Goal: Task Accomplishment & Management: Use online tool/utility

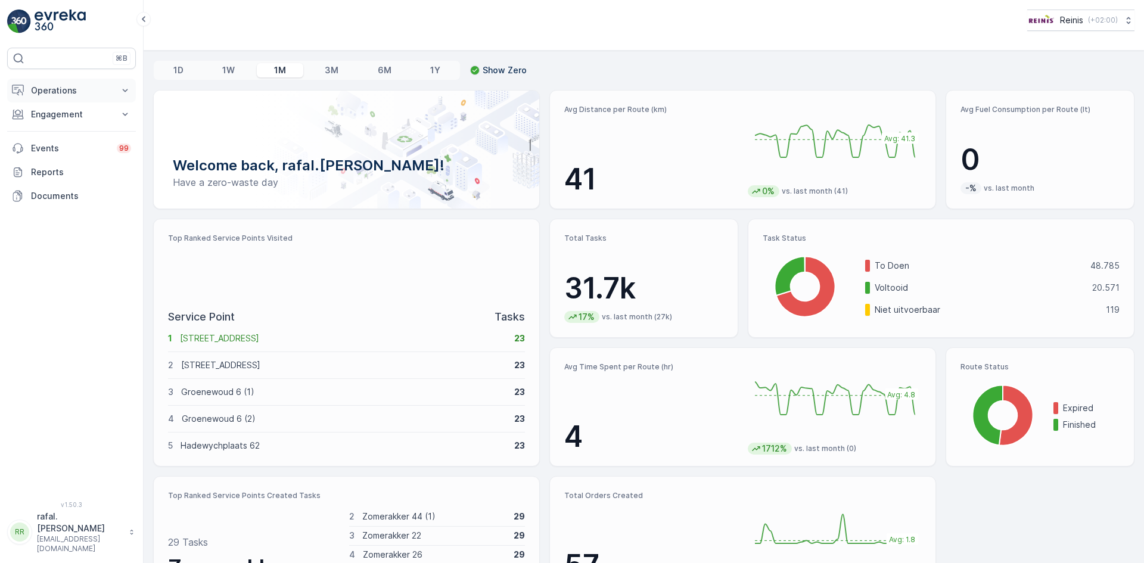
click at [64, 83] on button "Operations" at bounding box center [71, 91] width 129 height 24
click at [54, 135] on link "Planning" at bounding box center [81, 127] width 110 height 17
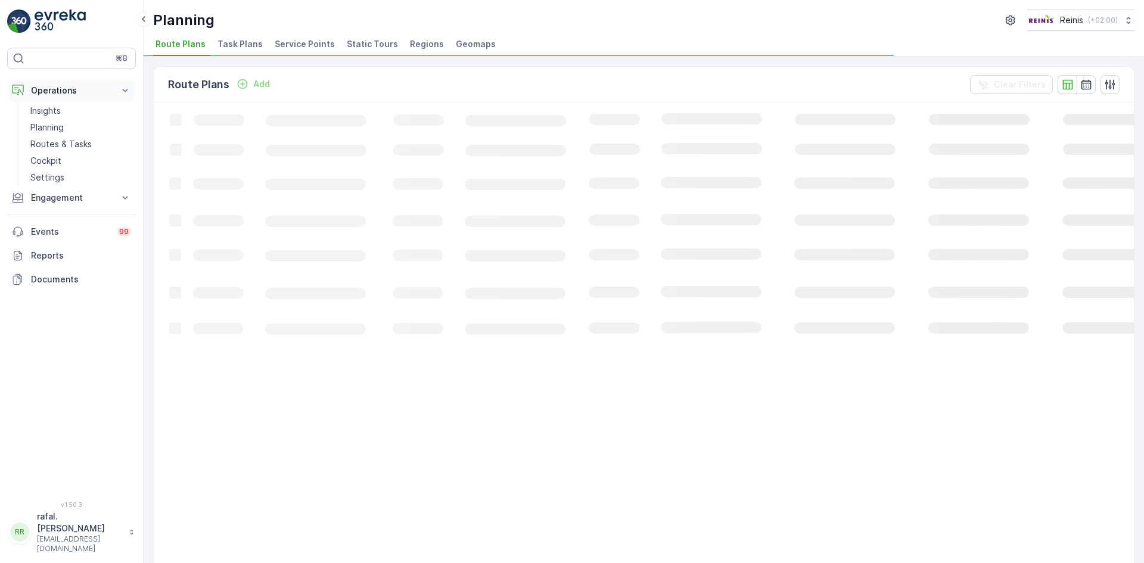
click at [73, 89] on p "Operations" at bounding box center [71, 91] width 81 height 12
click at [70, 85] on p "Operations" at bounding box center [71, 91] width 81 height 12
click at [79, 144] on p "Routes & Tasks" at bounding box center [60, 144] width 61 height 12
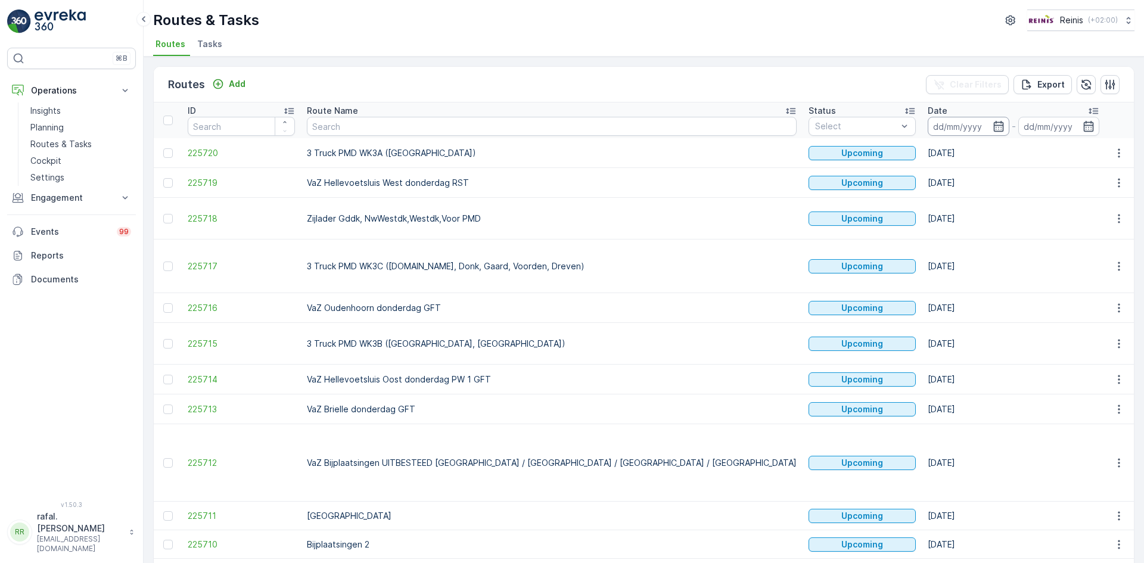
click at [927, 124] on input at bounding box center [968, 126] width 82 height 19
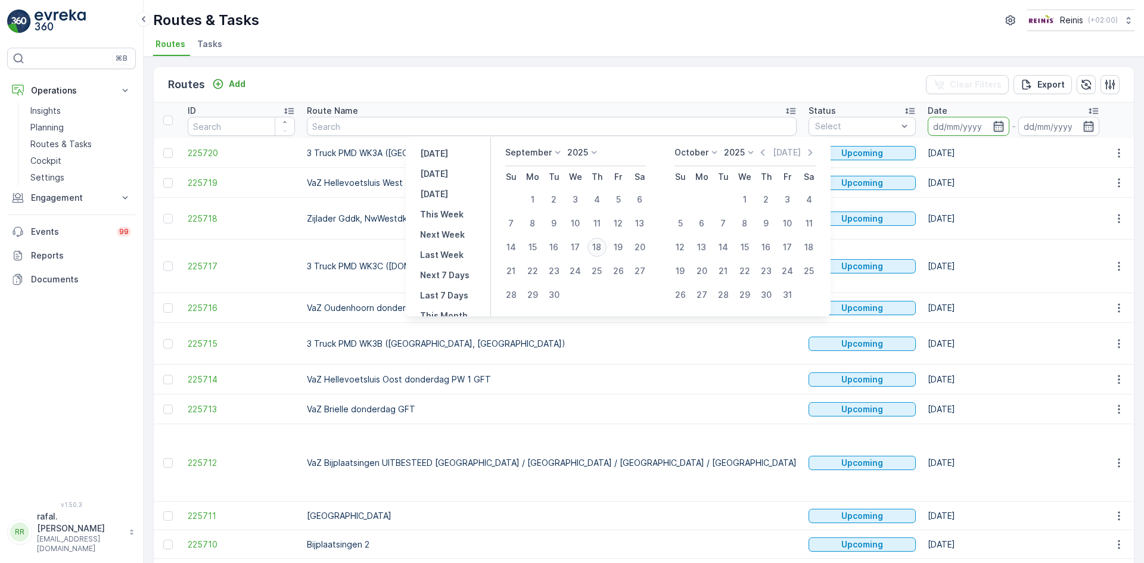
click at [600, 244] on div "18" at bounding box center [596, 247] width 19 height 19
type input "[DATE]"
click at [600, 244] on div "18" at bounding box center [596, 247] width 19 height 19
type input "[DATE]"
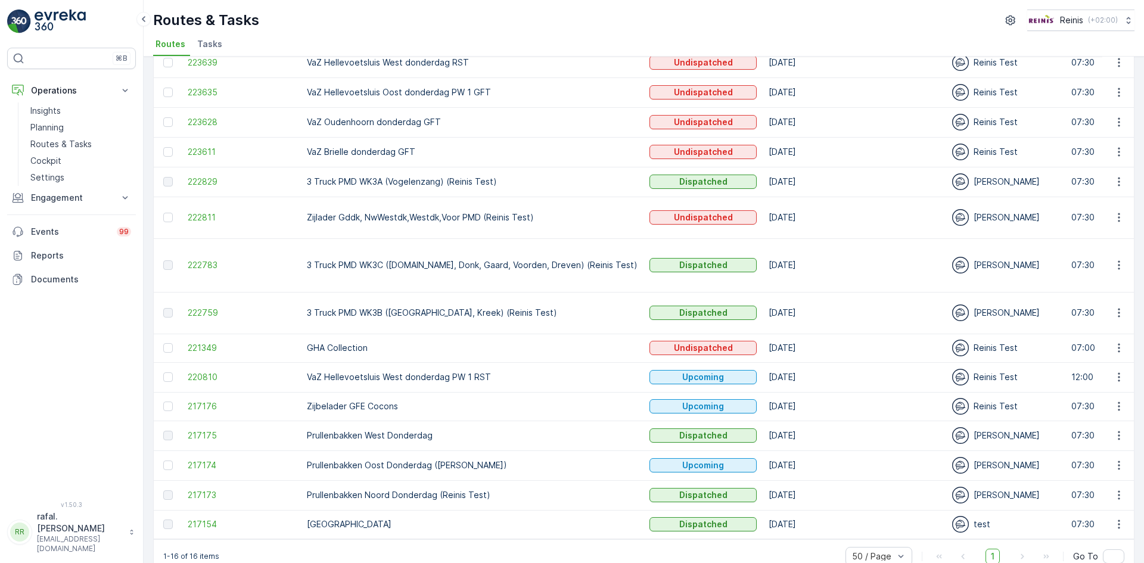
scroll to position [122, 0]
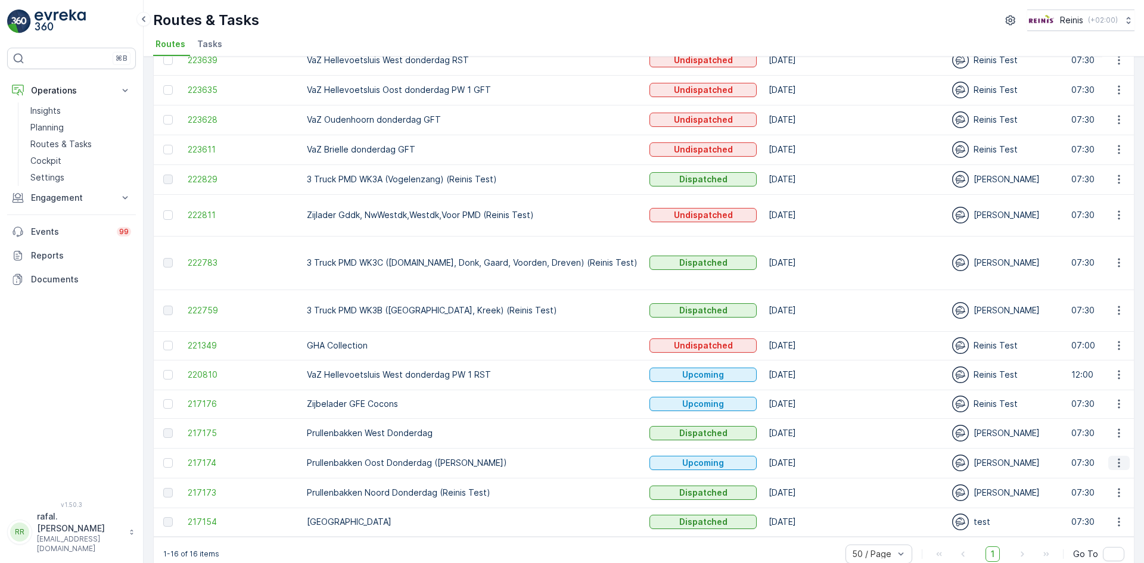
click at [1113, 457] on icon "button" at bounding box center [1119, 463] width 12 height 12
click at [1089, 453] on span "See More Details" at bounding box center [1090, 457] width 69 height 12
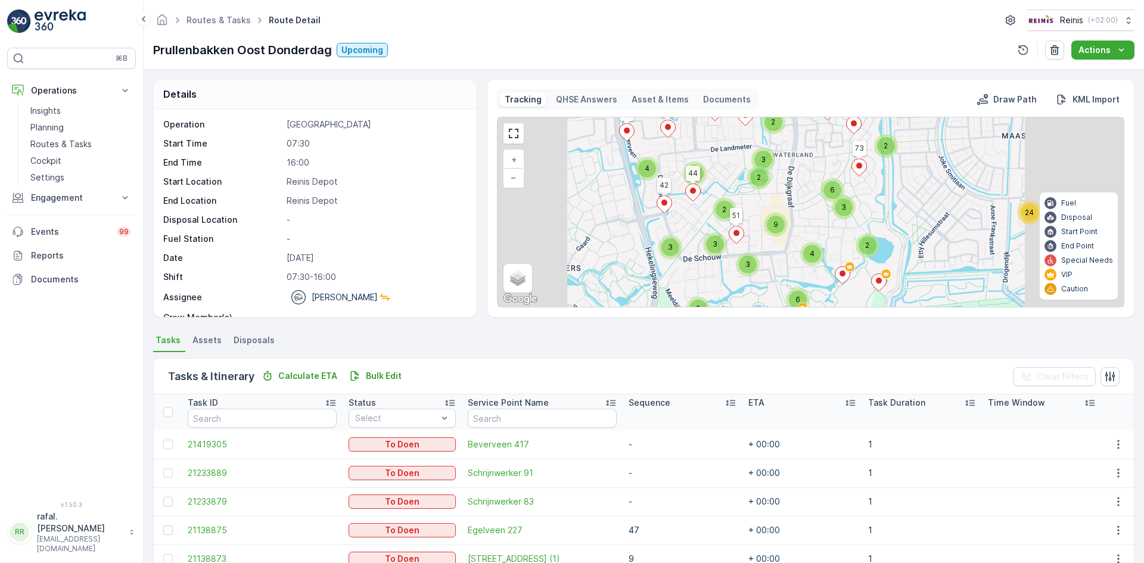
drag, startPoint x: 867, startPoint y: 248, endPoint x: 809, endPoint y: 132, distance: 130.5
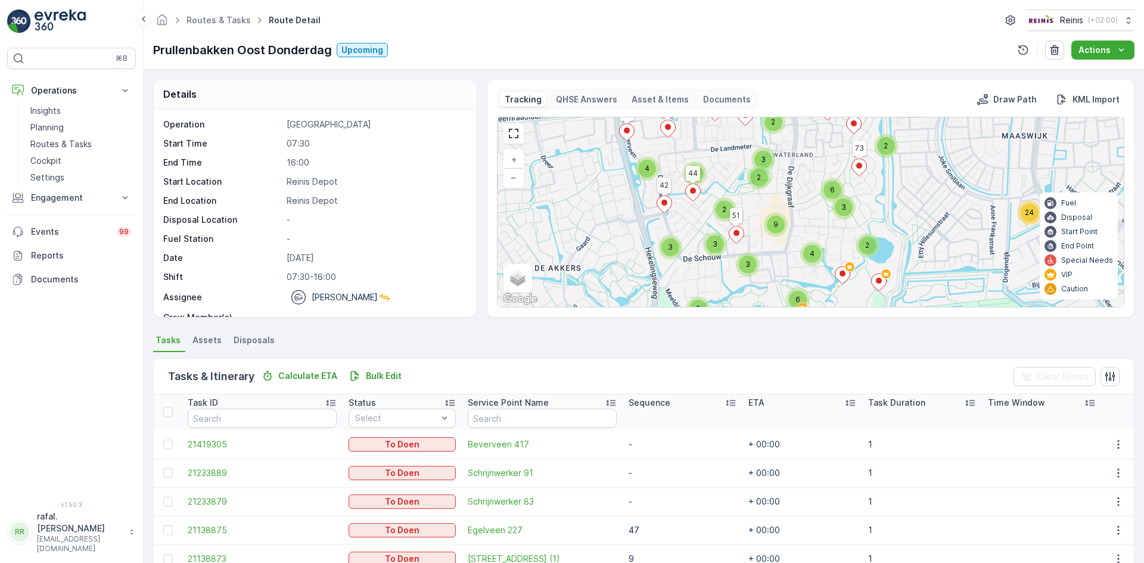
click at [809, 132] on div "2 2 5 24 2 4 4 5 5 2 4 4 3 3 6 2 2 3 2 4 2 6 6 2 3 3 9 2 3 81 89 36 38 35 32 33…" at bounding box center [810, 211] width 626 height 189
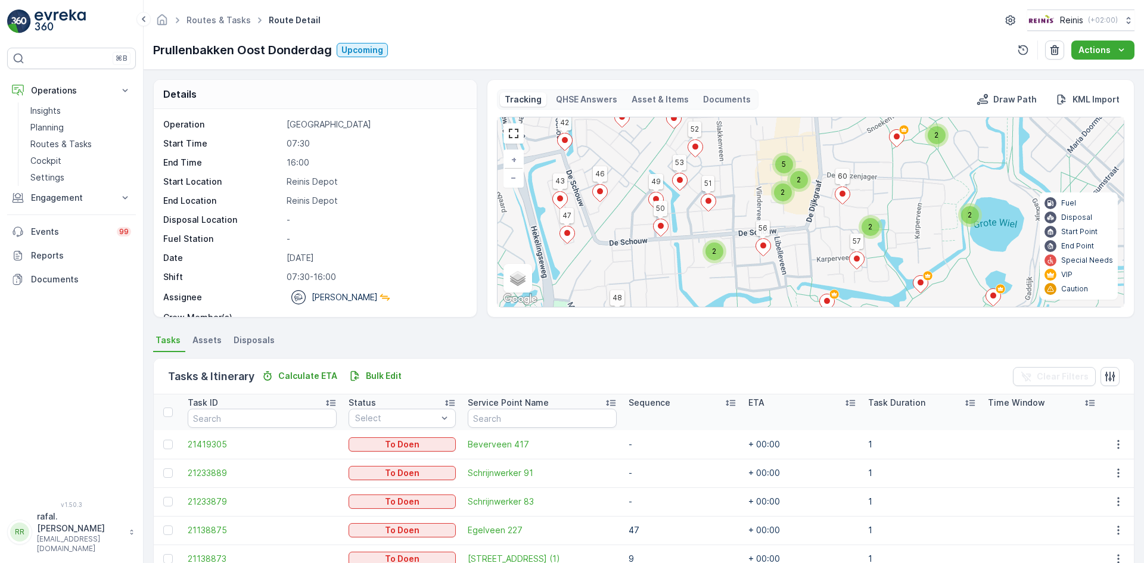
drag, startPoint x: 860, startPoint y: 210, endPoint x: 854, endPoint y: 142, distance: 68.7
click at [854, 142] on div "2 2 3 5 12 3 4 2 4 2 3 2 4 2 2 3 3 2 2 5 2 3 2 2 2 5 81 89 36 38 35 32 33 73 30…" at bounding box center [810, 211] width 626 height 189
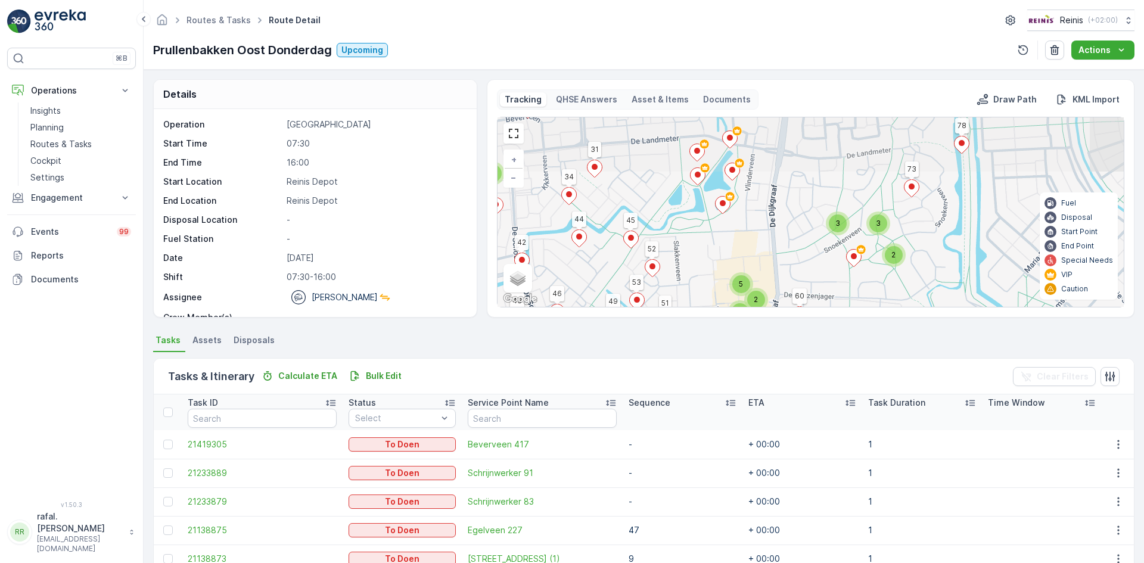
drag, startPoint x: 782, startPoint y: 177, endPoint x: 774, endPoint y: 279, distance: 102.7
click at [774, 279] on div "2 2 3 5 12 3 4 2 4 2 3 2 4 2 2 3 3 2 2 5 2 3 2 2 2 5 81 89 36 38 35 32 33 73 30…" at bounding box center [810, 211] width 626 height 189
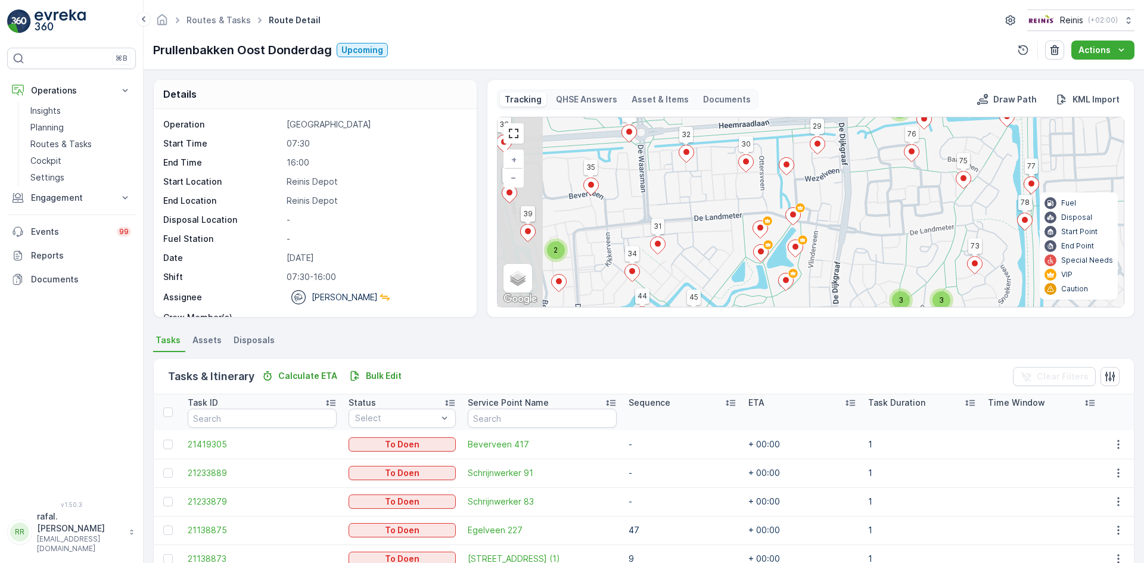
drag, startPoint x: 759, startPoint y: 211, endPoint x: 851, endPoint y: 274, distance: 110.9
click at [851, 274] on div "2 2 3 5 12 3 4 2 4 2 3 2 4 2 2 3 3 2 2 5 2 3 2 2 2 5 81 89 36 38 35 32 33 73 30…" at bounding box center [810, 211] width 626 height 189
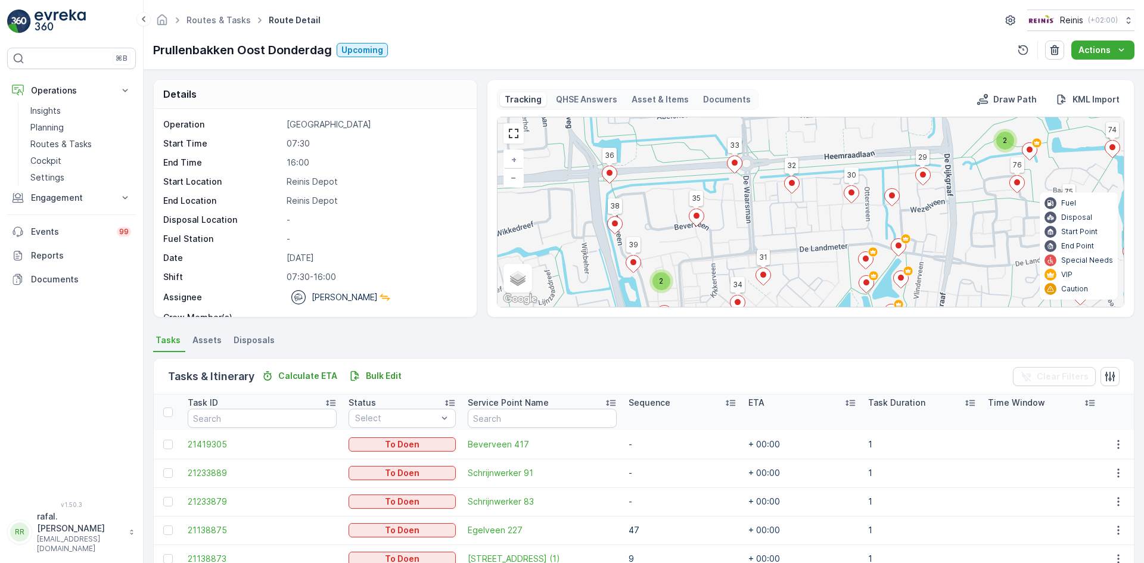
drag, startPoint x: 706, startPoint y: 245, endPoint x: 734, endPoint y: 232, distance: 30.9
click at [734, 232] on div "2 2 3 5 12 3 4 2 4 2 3 2 4 2 2 3 3 2 2 5 2 3 2 2 2 5 81 89 36 38 35 32 33 73 30…" at bounding box center [810, 211] width 626 height 189
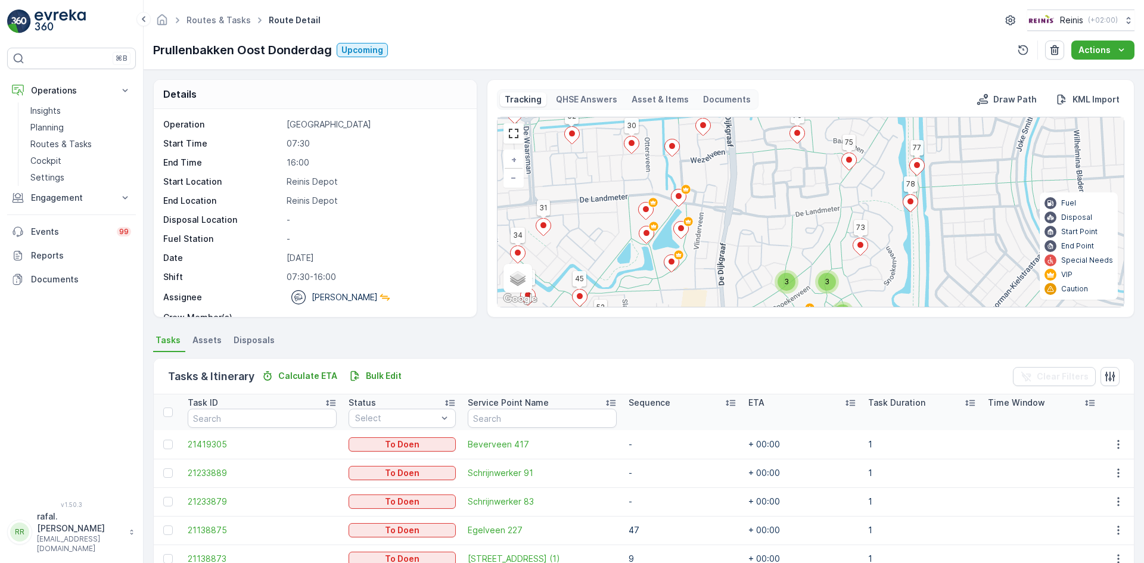
drag, startPoint x: 992, startPoint y: 220, endPoint x: 854, endPoint y: 113, distance: 174.5
click at [854, 114] on div "Tracking QHSE Answers Asset & Items Documents Draw Path KML Import 2 2 3 5 12 3…" at bounding box center [810, 198] width 627 height 218
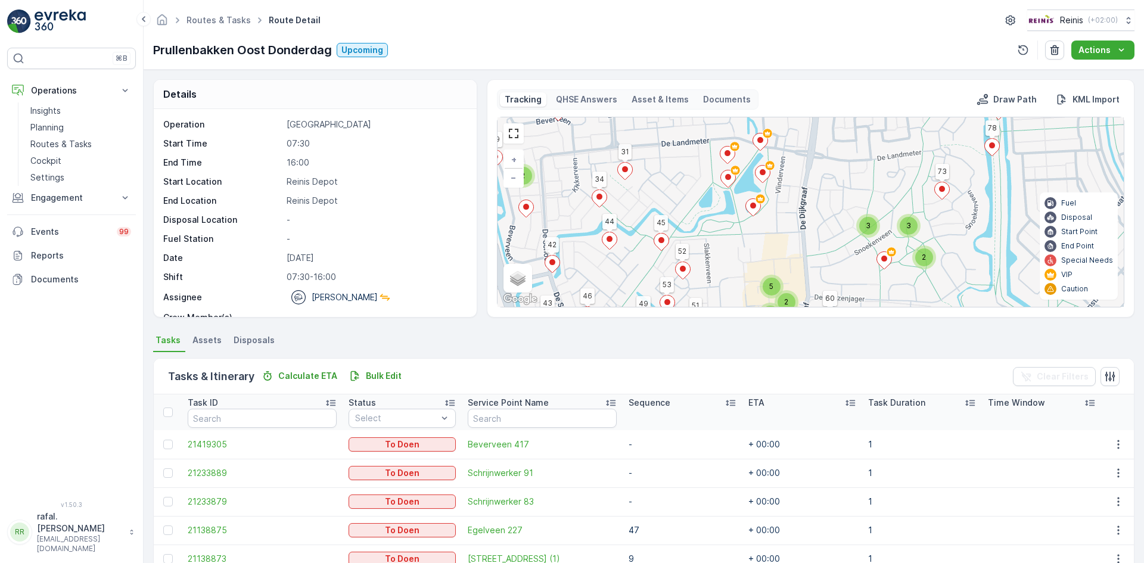
drag, startPoint x: 877, startPoint y: 235, endPoint x: 914, endPoint y: 157, distance: 86.9
click at [914, 157] on div "2 2 3 5 12 3 4 2 4 2 3 2 4 2 2 3 3 2 2 5 2 3 2 2 2 5 81 89 36 38 35 32 33 73 30…" at bounding box center [810, 211] width 626 height 189
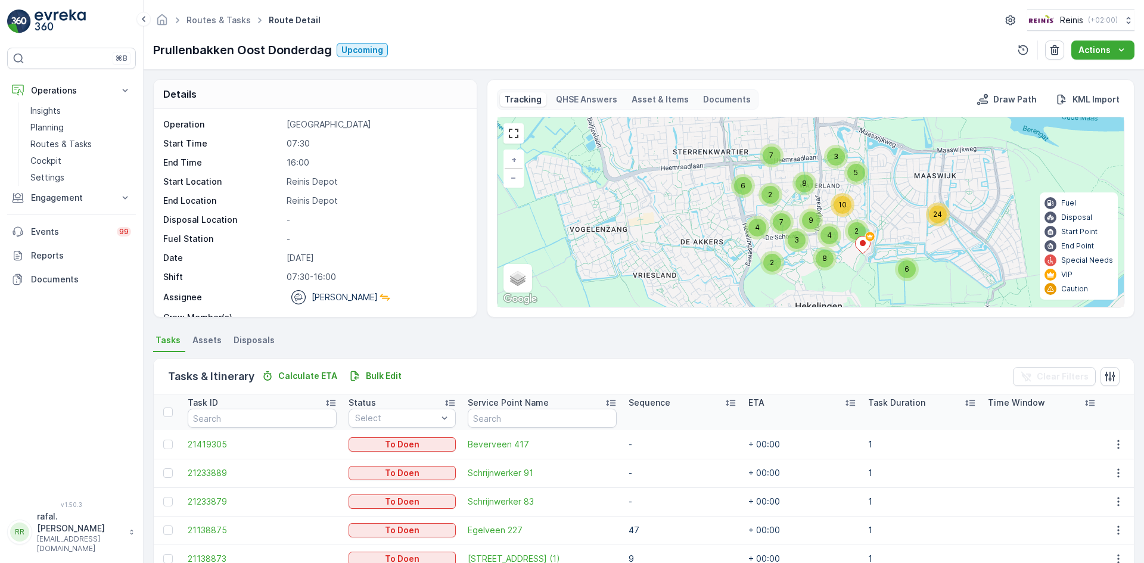
drag, startPoint x: 906, startPoint y: 281, endPoint x: 857, endPoint y: 241, distance: 63.9
click at [858, 241] on icon at bounding box center [862, 244] width 15 height 17
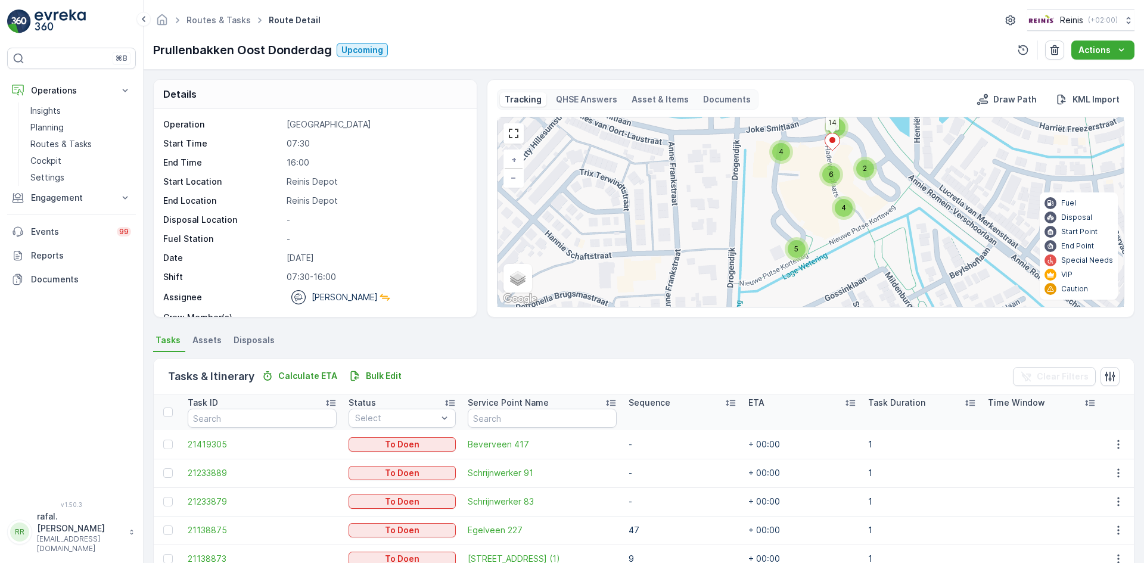
drag, startPoint x: 808, startPoint y: 193, endPoint x: 866, endPoint y: 270, distance: 96.1
click at [917, 215] on div "2 2 5 2 6 4 2 4 3 3 2 2 2 2 2 2 3 2 2 2 2 4 81 89 85 84 93 92 96 98 90 95 94 91…" at bounding box center [810, 211] width 626 height 189
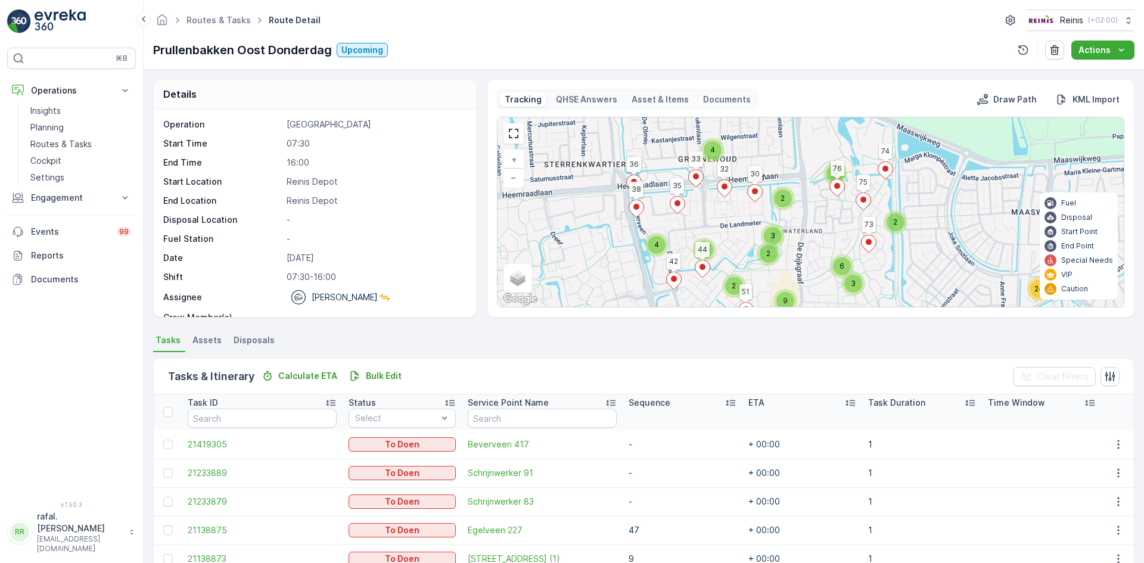
drag, startPoint x: 804, startPoint y: 206, endPoint x: 870, endPoint y: 226, distance: 69.2
click at [880, 233] on div "2 2 5 24 2 4 4 5 5 2 4 4 3 3 6 2 2 3 2 4 2 6 6 2 3 3 9 2 3 81 89 36 38 35 32 33…" at bounding box center [810, 211] width 626 height 189
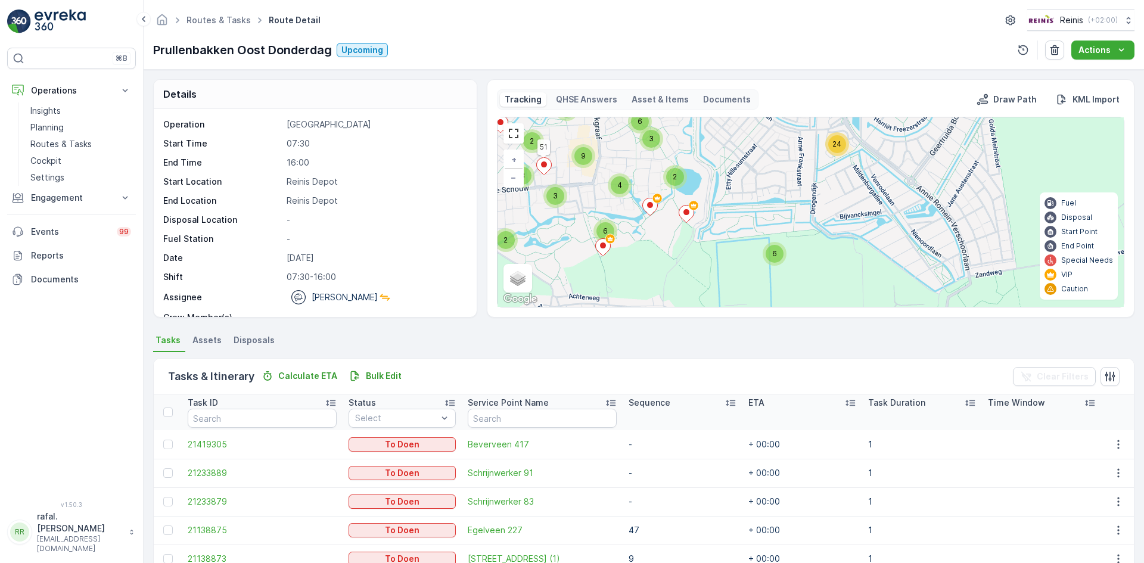
drag, startPoint x: 1004, startPoint y: 269, endPoint x: 802, endPoint y: 134, distance: 243.5
click at [810, 124] on div "2 2 5 24 2 4 4 5 5 2 4 4 3 3 6 2 2 3 2 4 2 6 6 2 3 3 9 2 3 81 89 36 38 35 32 33…" at bounding box center [810, 211] width 626 height 189
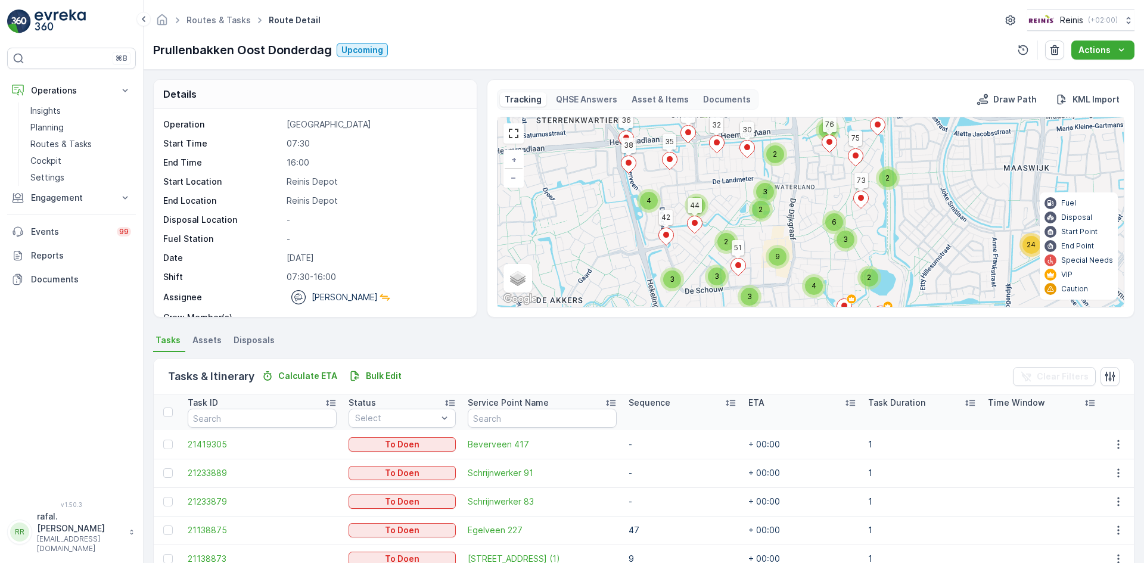
drag, startPoint x: 820, startPoint y: 256, endPoint x: 829, endPoint y: 278, distance: 23.8
click at [830, 280] on div "2 2 5 24 2 4 4 5 5 2 4 4 3 3 6 2 2 3 2 4 2 6 6 2 3 3 9 2 3 81 89 36 38 35 32 33…" at bounding box center [810, 211] width 626 height 189
